Goal: Transaction & Acquisition: Purchase product/service

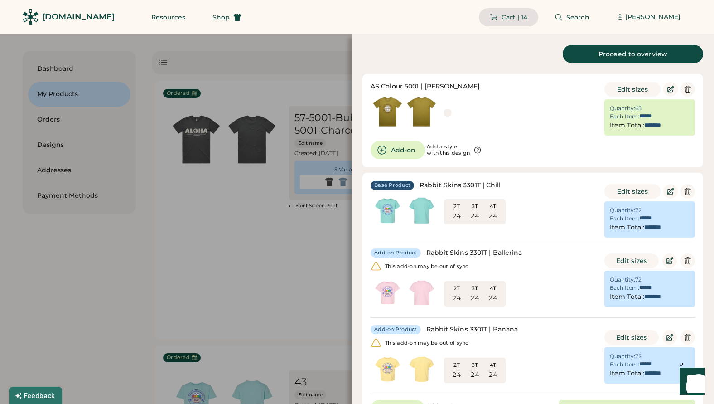
click at [502, 18] on span "Cart | 14" at bounding box center [515, 17] width 26 height 6
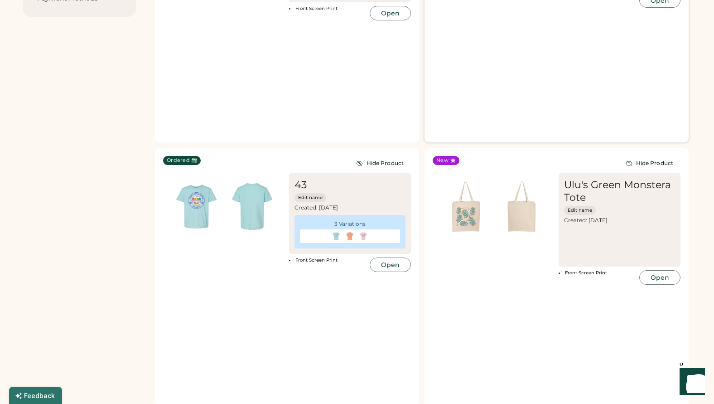
scroll to position [219, 0]
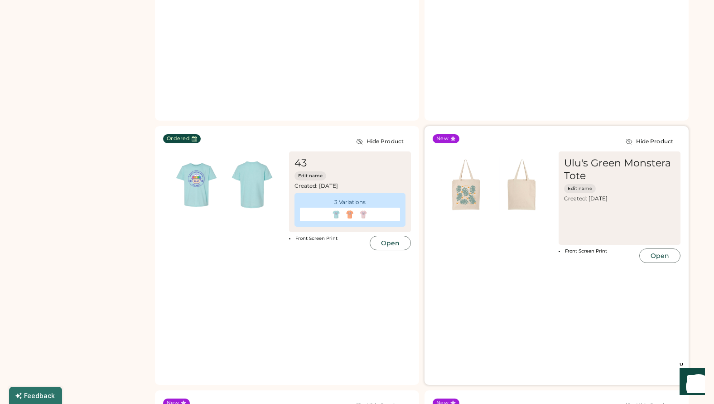
click at [463, 157] on img at bounding box center [466, 185] width 56 height 56
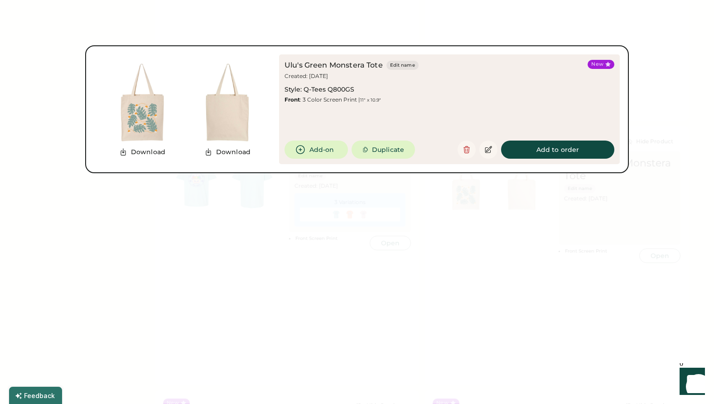
click at [475, 236] on div at bounding box center [357, 202] width 714 height 404
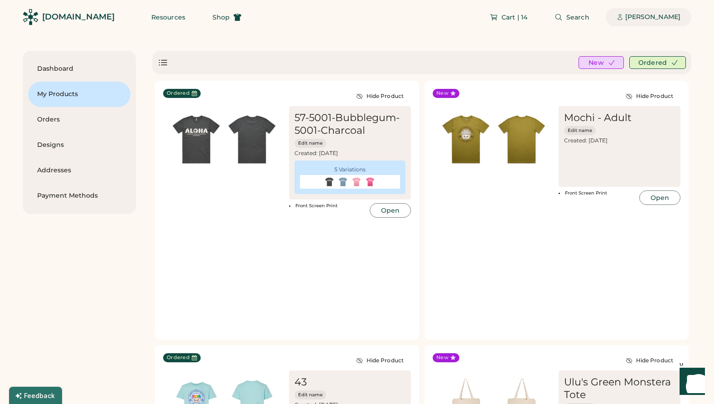
click at [643, 21] on div "[PERSON_NAME]" at bounding box center [652, 17] width 55 height 9
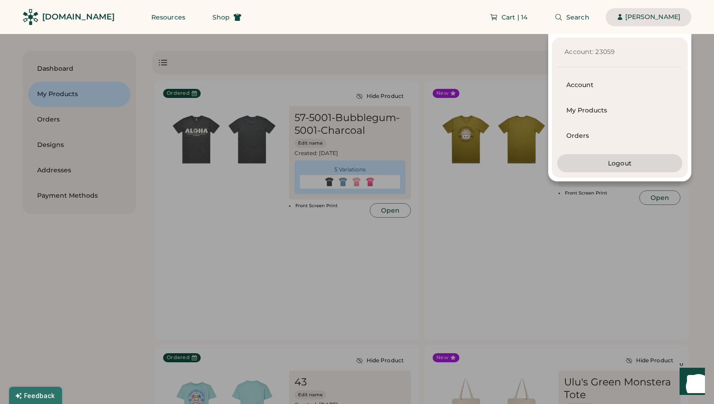
click at [482, 43] on div "Account: 23059 Account My Products Orders Logout" at bounding box center [345, 107] width 691 height 147
click at [623, 158] on button "Logout" at bounding box center [619, 163] width 125 height 18
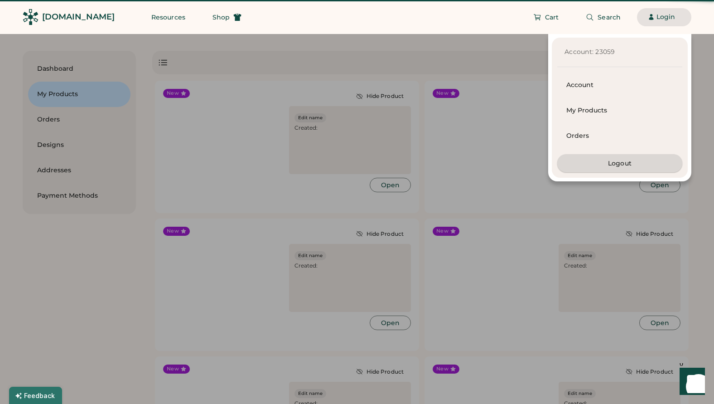
click at [622, 169] on div at bounding box center [357, 202] width 714 height 404
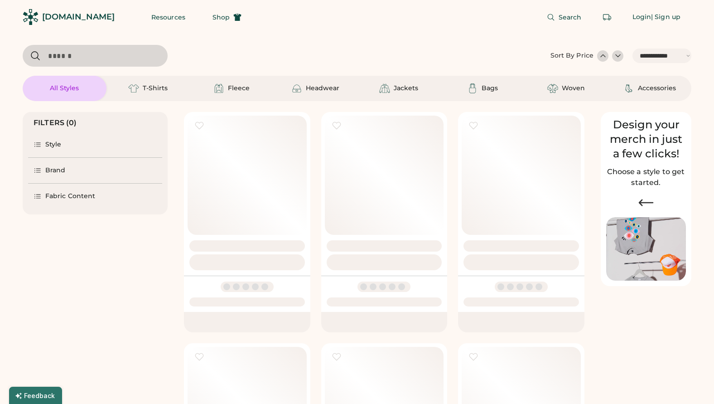
select select "*****"
select select "*"
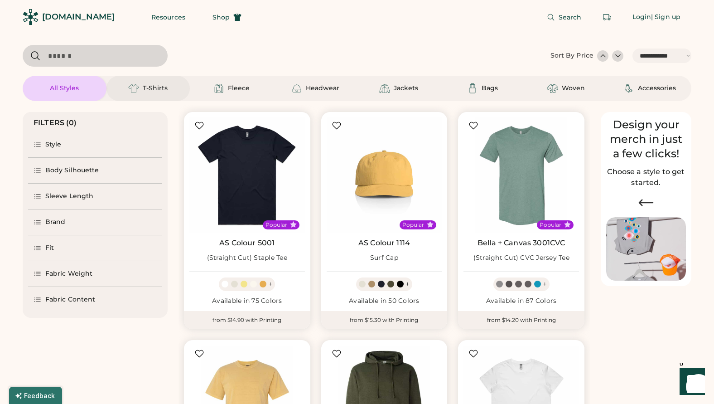
click at [164, 89] on div "T-Shirts" at bounding box center [155, 88] width 25 height 9
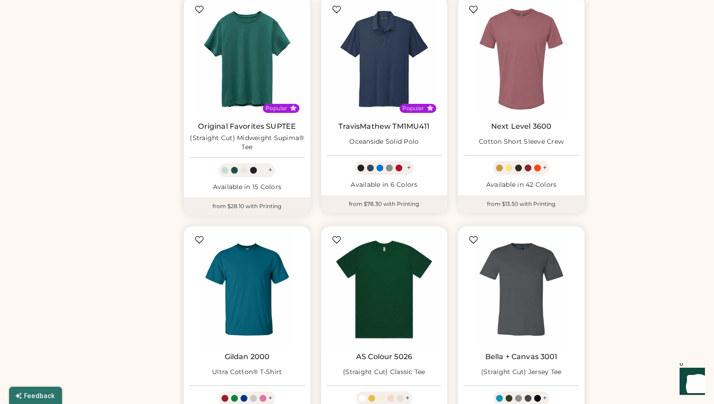
scroll to position [584, 0]
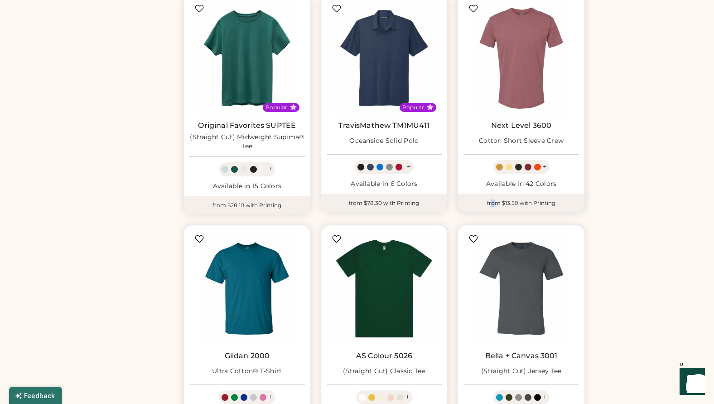
click at [491, 194] on div "from $13.50 with Printing" at bounding box center [521, 203] width 126 height 18
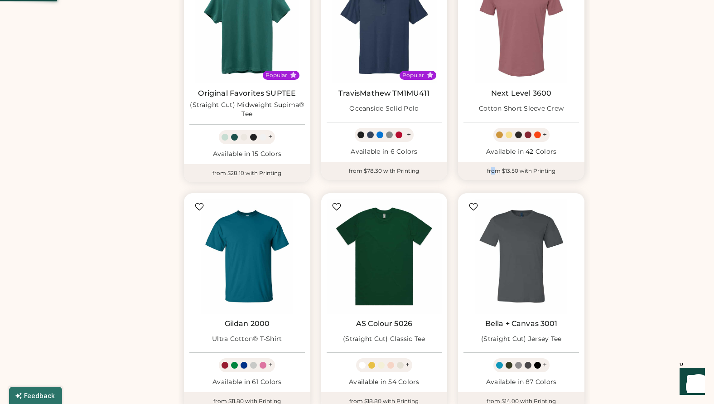
scroll to position [632, 0]
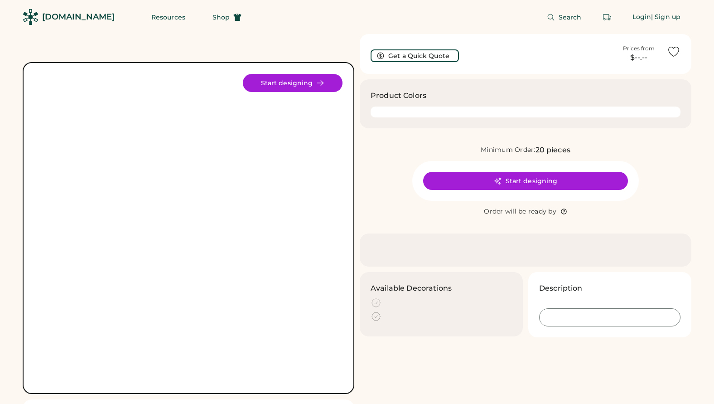
scroll to position [72, 0]
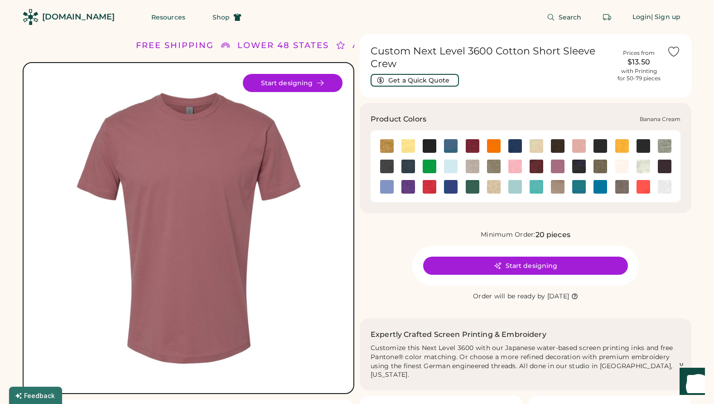
click at [410, 143] on img at bounding box center [408, 146] width 14 height 14
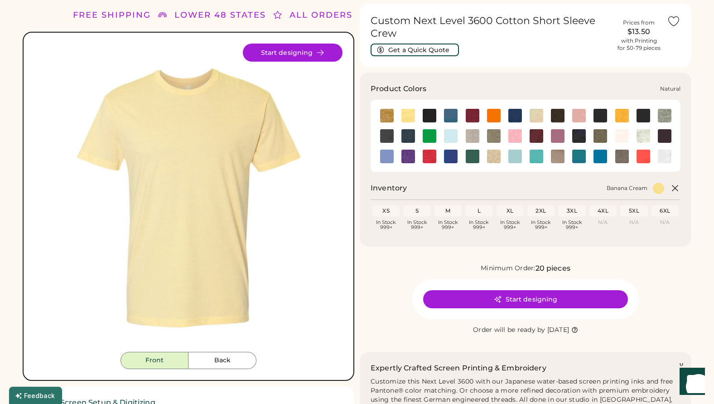
scroll to position [24, 0]
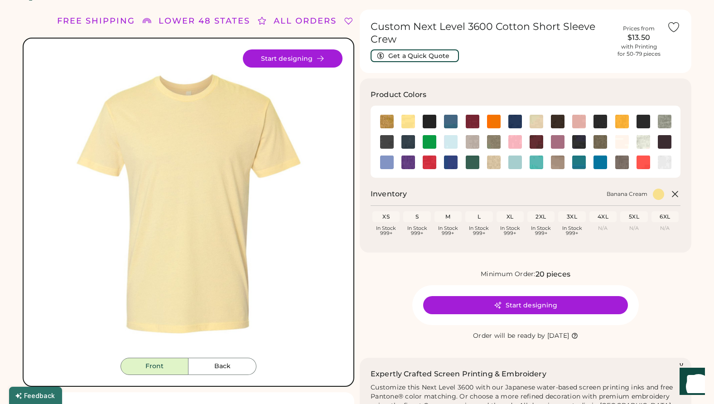
click at [528, 54] on div "Custom Next Level 3600 Cotton Short Sleeve Crew Get a Quick Quote" at bounding box center [491, 41] width 240 height 42
